Goal: Task Accomplishment & Management: Use online tool/utility

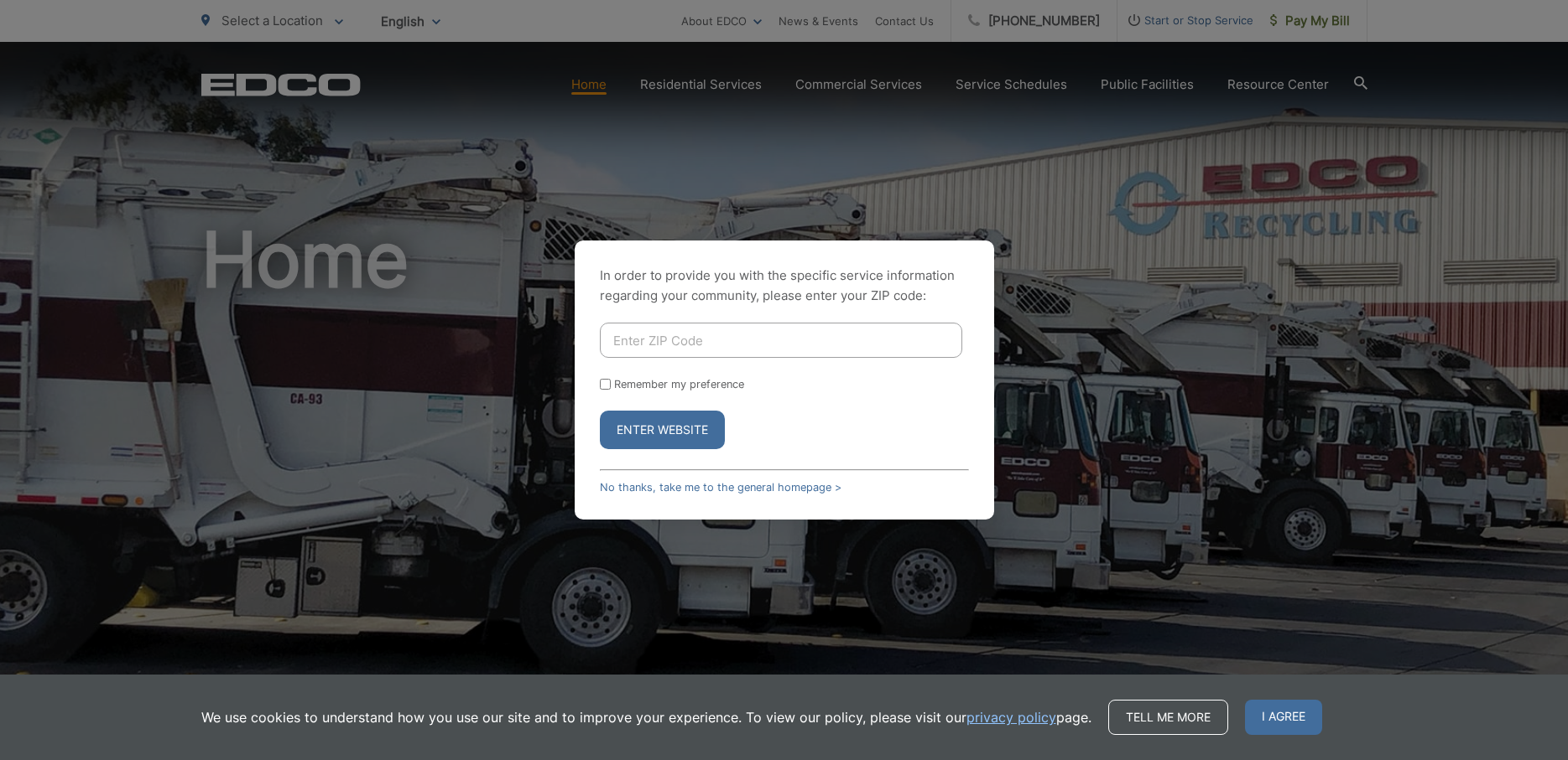
click at [787, 338] on input "Enter ZIP Code" at bounding box center [781, 340] width 363 height 35
type input "90815"
click at [679, 428] on button "Enter Website" at bounding box center [661, 430] width 125 height 39
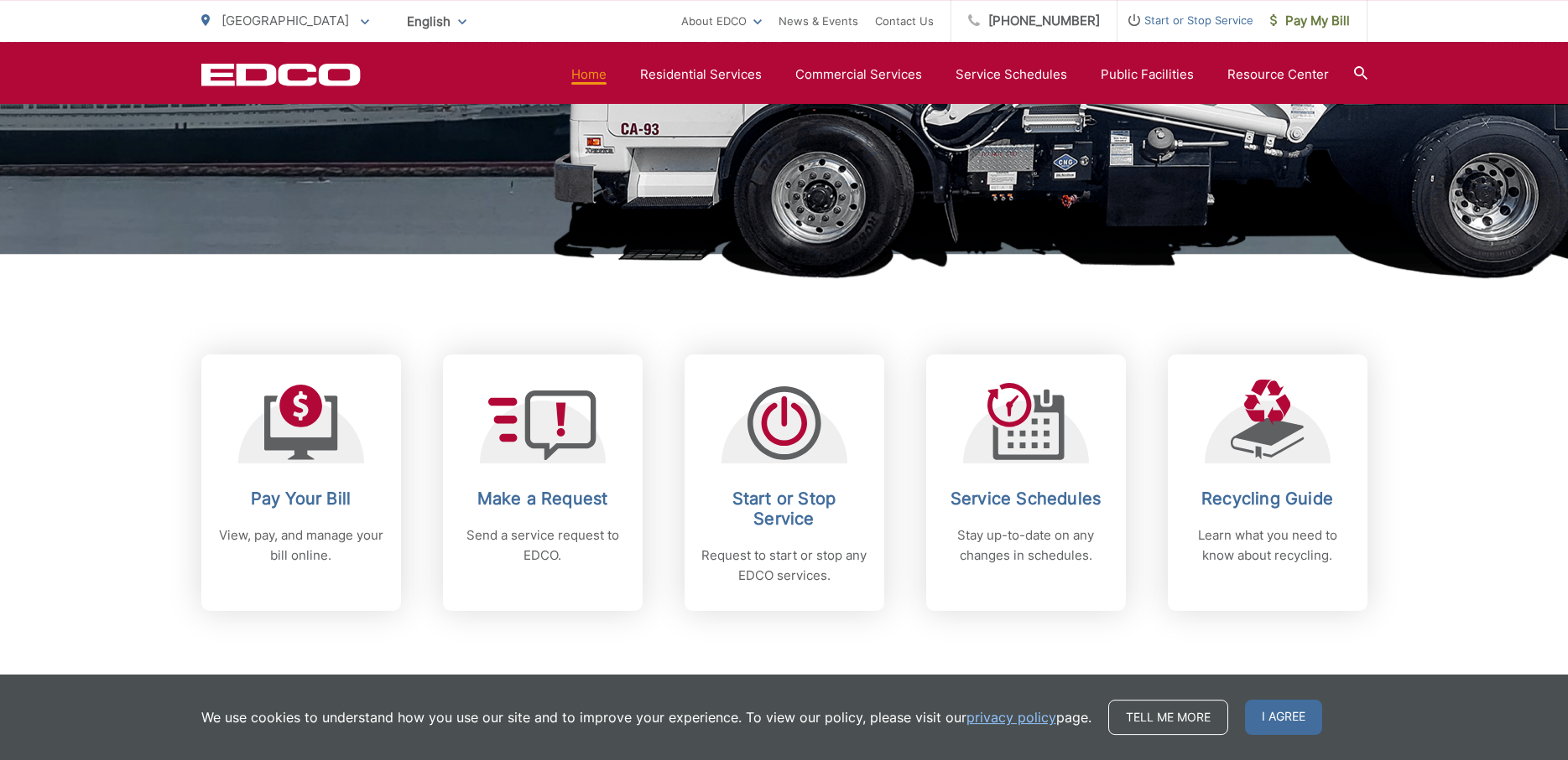
scroll to position [513, 0]
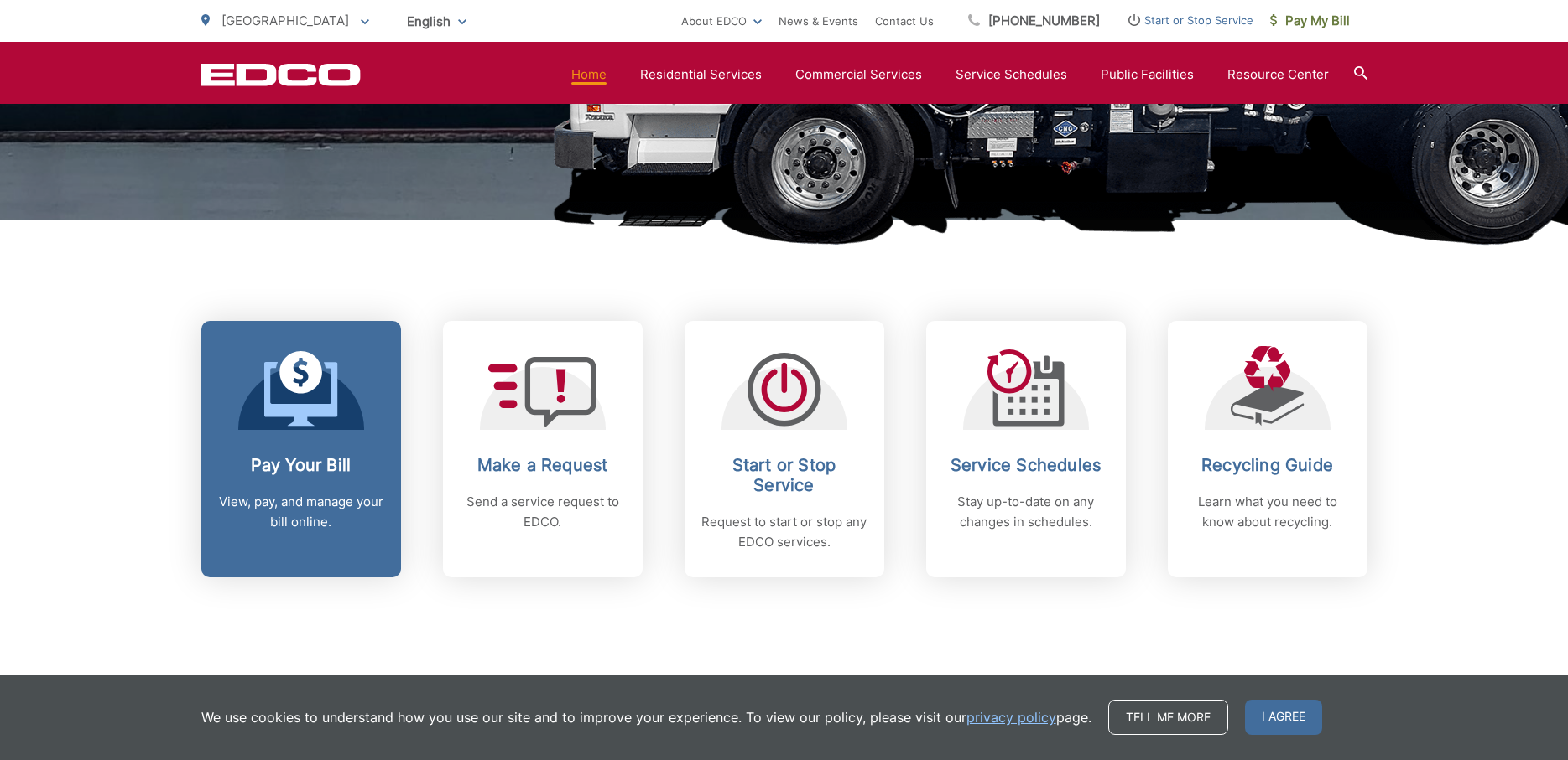
click at [263, 433] on link "Pay Your Bill View, pay, and manage your bill online." at bounding box center [302, 449] width 200 height 257
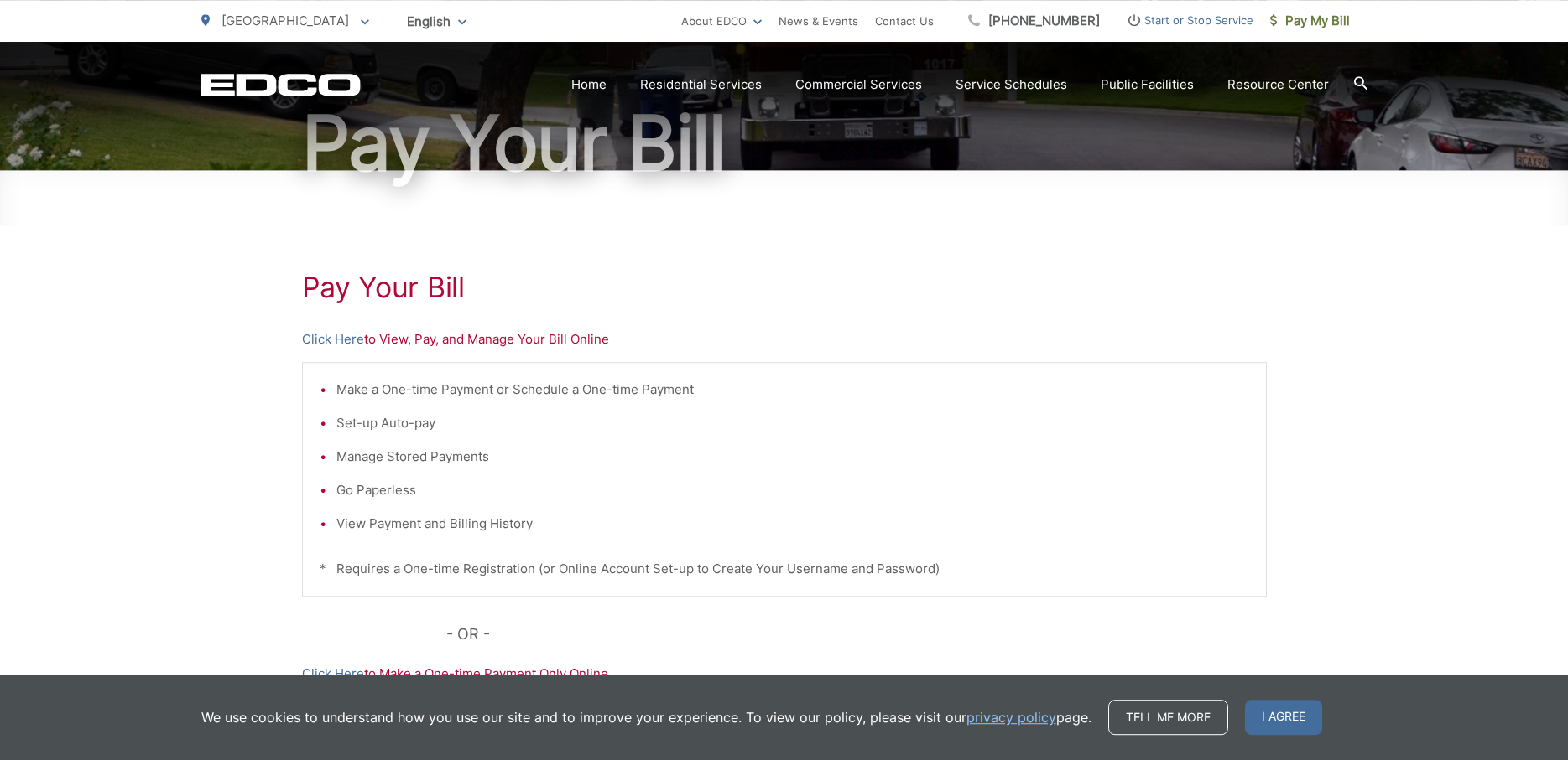
scroll to position [257, 0]
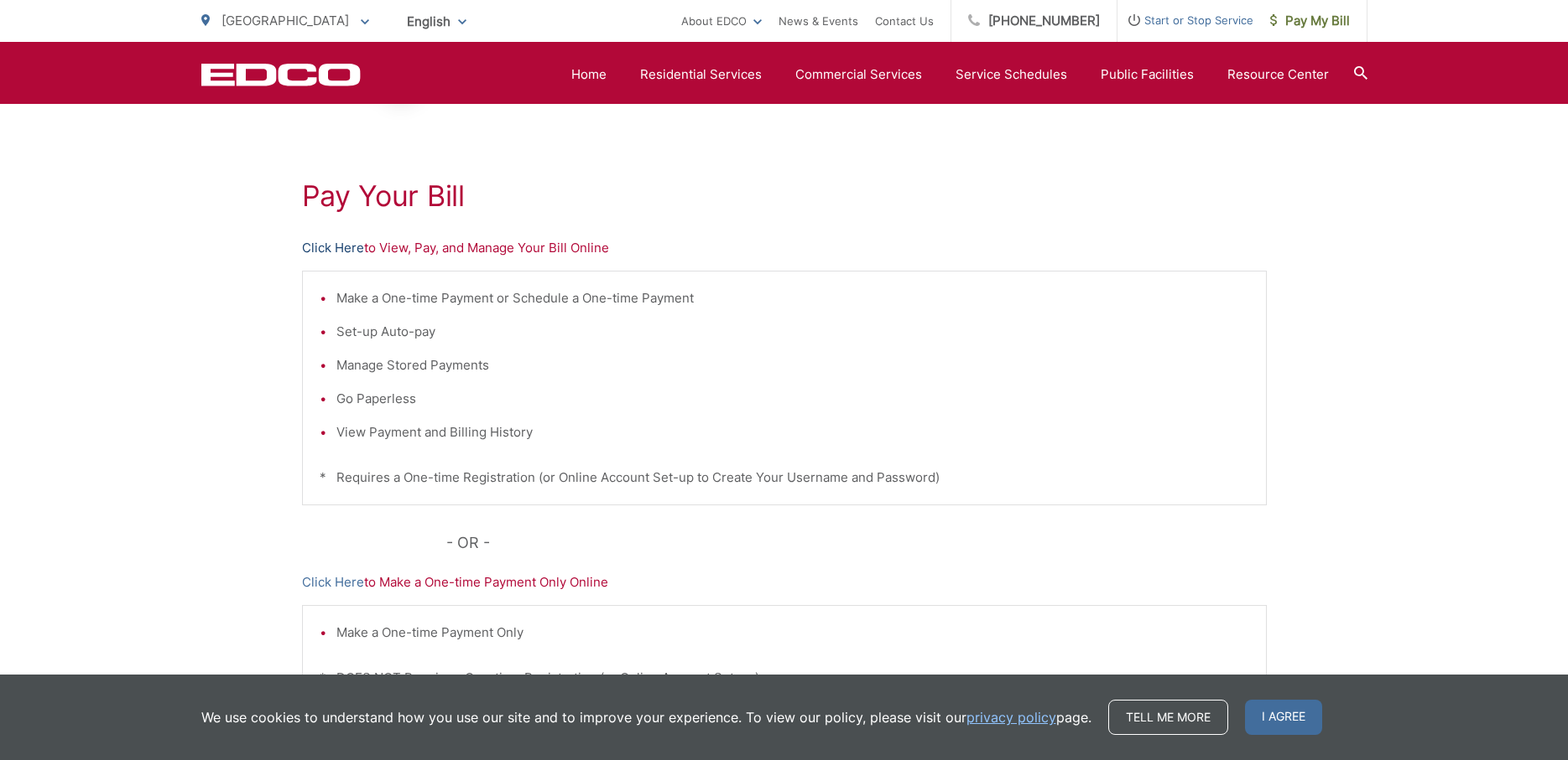
click at [334, 248] on link "Click Here" at bounding box center [333, 248] width 62 height 20
